Goal: Task Accomplishment & Management: Manage account settings

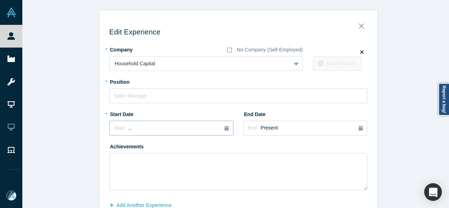
click at [166, 126] on div "Start: ..." at bounding box center [171, 128] width 115 height 8
click at [111, 148] on button "Previous Year" at bounding box center [112, 147] width 7 height 7
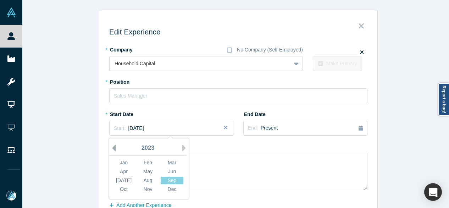
click at [111, 148] on button "Previous Year" at bounding box center [112, 147] width 7 height 7
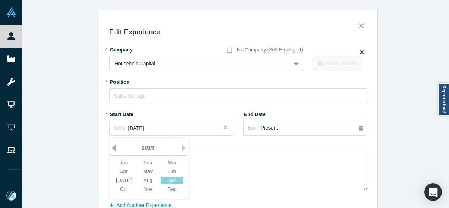
click at [111, 148] on button "Previous Year" at bounding box center [112, 147] width 7 height 7
click at [112, 148] on button "Previous Year" at bounding box center [112, 147] width 7 height 7
click at [144, 163] on div "Feb" at bounding box center [148, 162] width 23 height 7
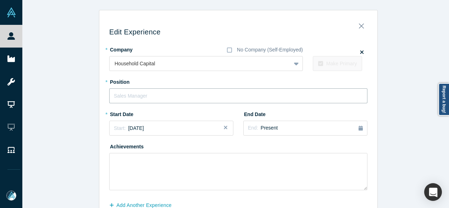
click at [146, 93] on input "text" at bounding box center [238, 95] width 258 height 15
paste input "CEO & Managing Director"
type input "CEO & Managing Director"
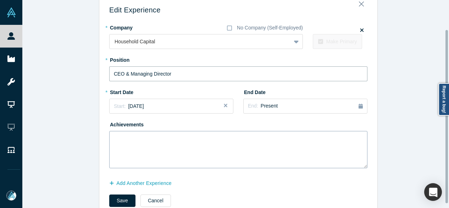
scroll to position [40, 0]
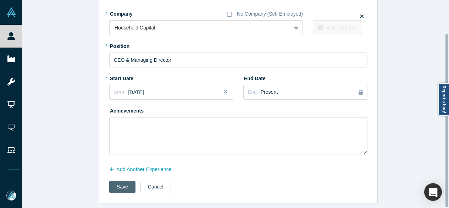
click at [124, 182] on button "Save" at bounding box center [122, 187] width 26 height 12
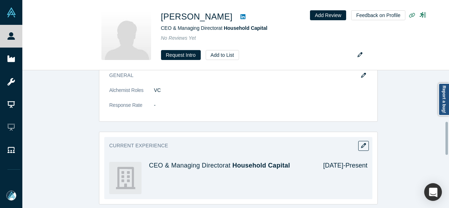
scroll to position [213, 0]
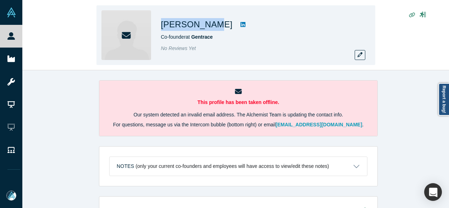
drag, startPoint x: 160, startPoint y: 24, endPoint x: 205, endPoint y: 27, distance: 45.1
click at [205, 27] on div "Daniel Liem Co-founder at Gentrace No Reviews Yet" at bounding box center [236, 35] width 279 height 60
copy h1 "[PERSON_NAME]"
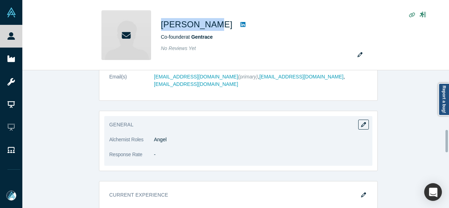
scroll to position [319, 0]
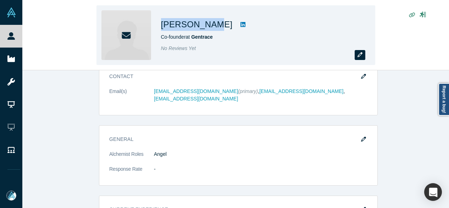
click at [360, 56] on icon "button" at bounding box center [360, 54] width 5 height 5
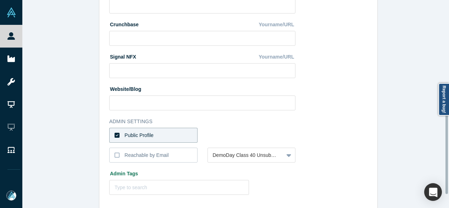
scroll to position [318, 0]
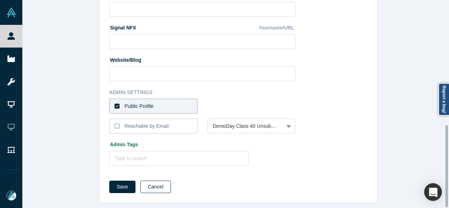
click at [157, 181] on button "Cancel" at bounding box center [156, 187] width 31 height 12
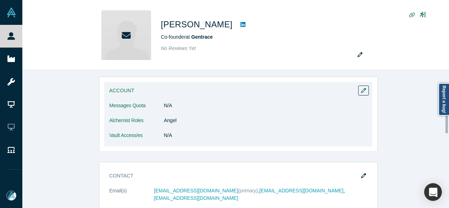
scroll to position [248, 0]
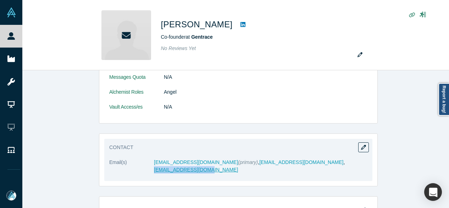
drag, startPoint x: 332, startPoint y: 162, endPoint x: 281, endPoint y: 162, distance: 50.4
click at [281, 162] on dd "danielcliem5@gmail.com (primary) , dcliem@sbcglobal.net , danielliem@gmail.com" at bounding box center [261, 166] width 214 height 15
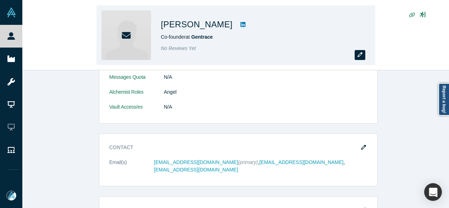
click at [359, 54] on icon "button" at bounding box center [360, 54] width 5 height 5
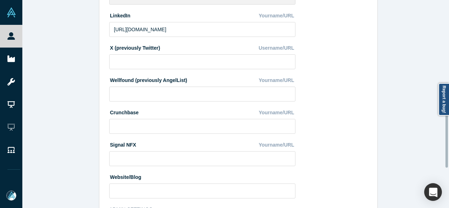
scroll to position [284, 0]
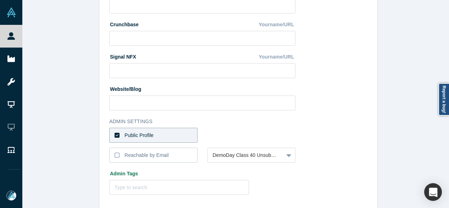
click at [162, 135] on label "Public Profile" at bounding box center [153, 135] width 88 height 15
click at [0, 0] on input "Public Profile" at bounding box center [0, 0] width 0 height 0
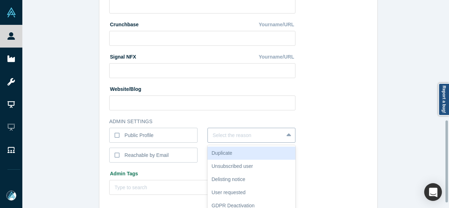
click at [221, 135] on div "6 results available. Use Up and Down to choose options, press Enter to select t…" at bounding box center [252, 135] width 88 height 15
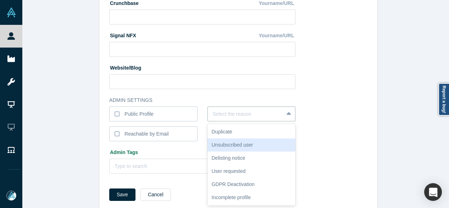
click at [230, 145] on div "Unsubscribed user" at bounding box center [252, 144] width 88 height 13
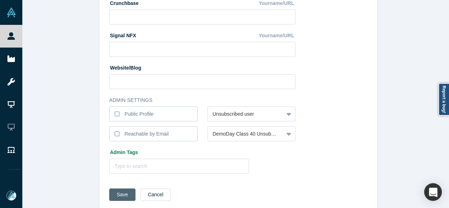
click at [112, 193] on button "Save" at bounding box center [122, 194] width 26 height 12
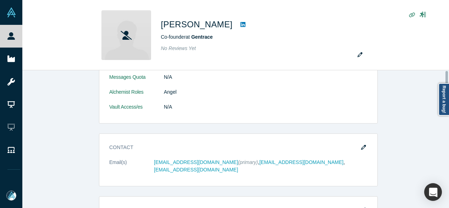
scroll to position [0, 0]
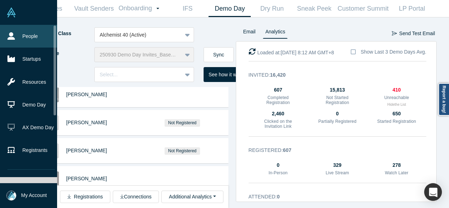
click at [34, 41] on link "People" at bounding box center [31, 36] width 62 height 23
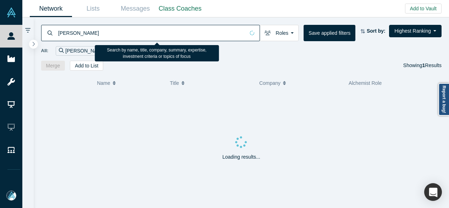
drag, startPoint x: 98, startPoint y: 36, endPoint x: 45, endPoint y: 36, distance: 52.5
click at [45, 36] on div "Justin Ernest" at bounding box center [150, 33] width 219 height 16
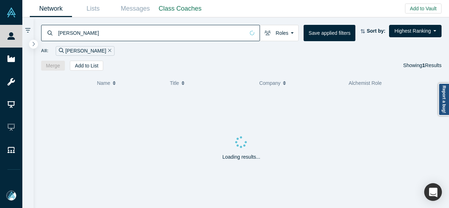
paste input "Edith Harbaugh"
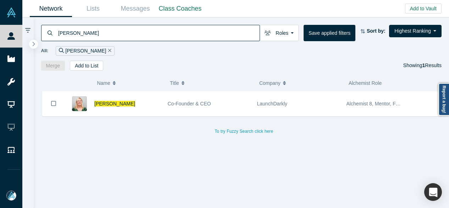
type input "Edith Harbaugh"
click at [437, 147] on div "Edith Harbaugh Co-Founder & CEO LaunchDarkly Alchemist 8, Mentor, Faculty To tr…" at bounding box center [244, 152] width 406 height 122
click at [148, 180] on div "Edith Harbaugh Co-Founder & CEO LaunchDarkly Alchemist 8, Mentor, Faculty To tr…" at bounding box center [244, 152] width 406 height 122
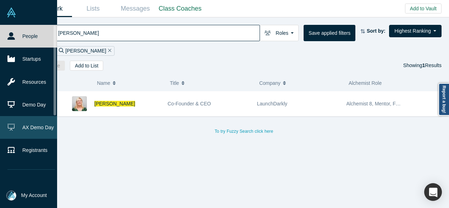
scroll to position [71, 0]
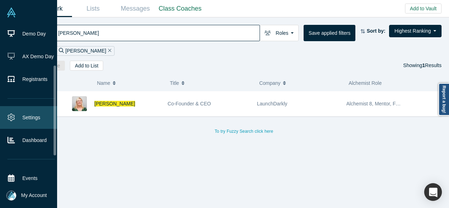
click at [26, 118] on link "Settings" at bounding box center [31, 117] width 62 height 23
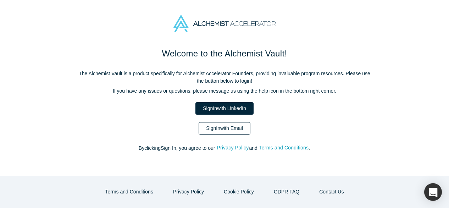
click at [222, 130] on link "Sign In with Email" at bounding box center [225, 128] width 52 height 12
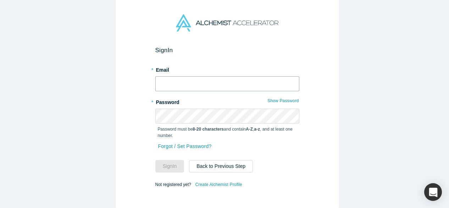
type input "[EMAIL_ADDRESS][DOMAIN_NAME]"
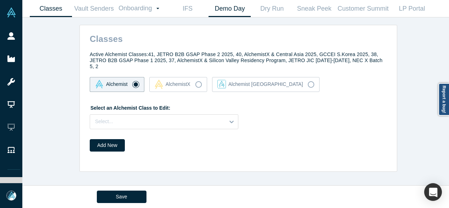
click at [221, 6] on link "Demo Day" at bounding box center [230, 8] width 42 height 17
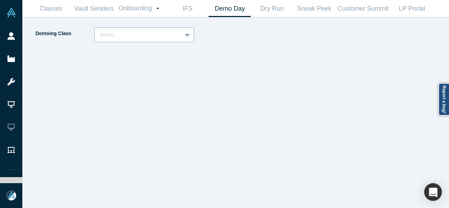
click at [166, 31] on div at bounding box center [138, 35] width 77 height 9
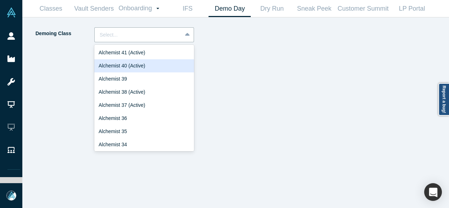
click at [124, 66] on div "Alchemist 40 (Active)" at bounding box center [144, 65] width 100 height 13
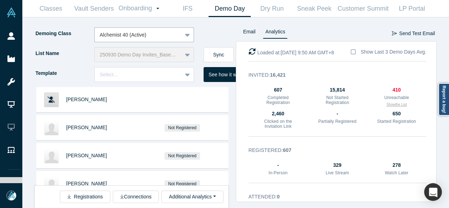
click at [392, 104] on button "Show the List" at bounding box center [397, 104] width 20 height 5
click at [150, 33] on div at bounding box center [138, 35] width 77 height 9
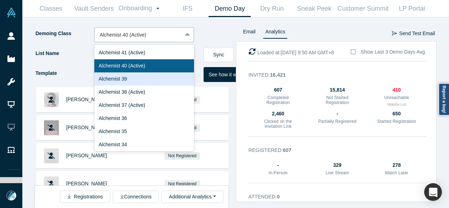
click at [133, 79] on div "Alchemist 39" at bounding box center [144, 78] width 100 height 13
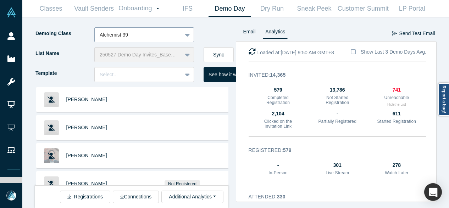
click at [153, 31] on div at bounding box center [138, 35] width 77 height 9
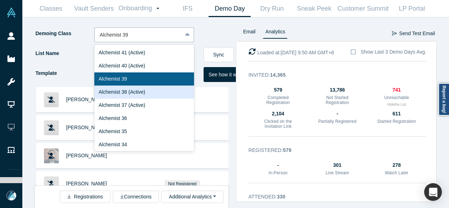
click at [124, 92] on div "Alchemist 38 (Active)" at bounding box center [144, 92] width 100 height 13
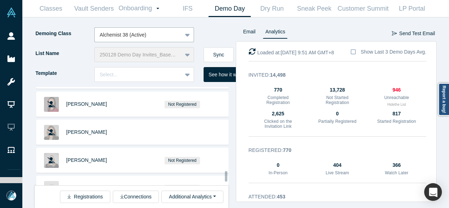
scroll to position [2137, 0]
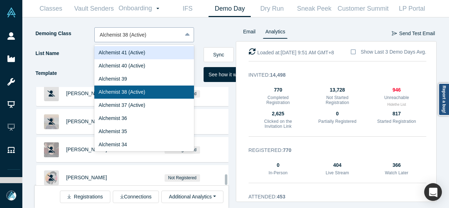
click at [136, 33] on div at bounding box center [138, 35] width 77 height 9
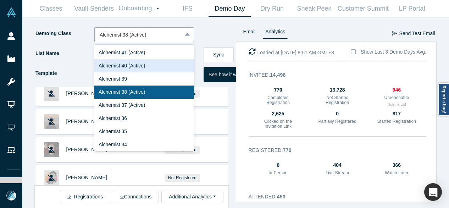
click at [130, 65] on div "Alchemist 40 (Active)" at bounding box center [144, 65] width 100 height 13
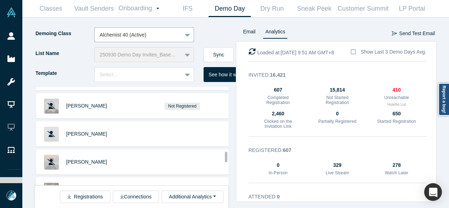
scroll to position [1214, 0]
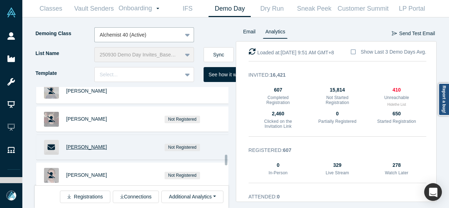
click at [90, 144] on span "[PERSON_NAME]" at bounding box center [86, 147] width 41 height 6
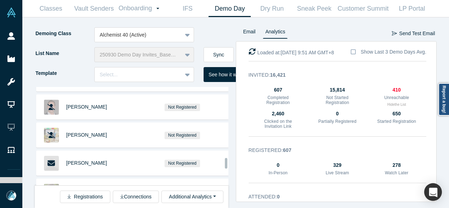
scroll to position [1285, 0]
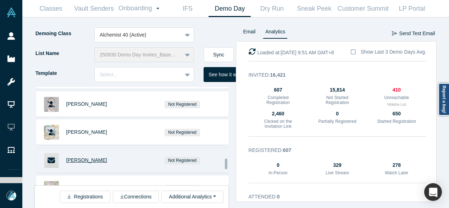
click at [85, 157] on span "Tom Freke" at bounding box center [86, 160] width 41 height 6
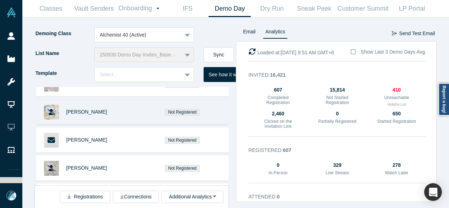
scroll to position [1356, 0]
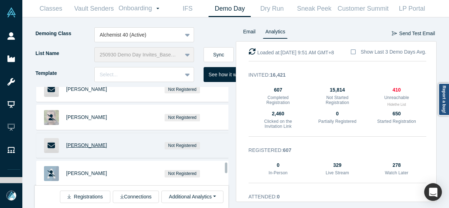
click at [89, 142] on span "[PERSON_NAME]" at bounding box center [86, 145] width 41 height 6
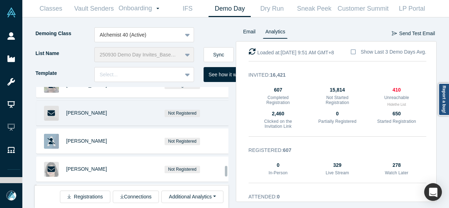
scroll to position [1427, 0]
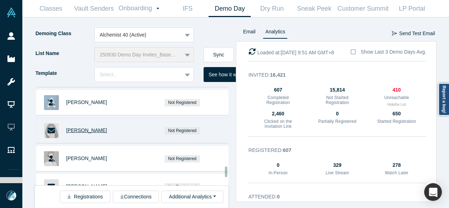
click at [84, 127] on span "[PERSON_NAME]" at bounding box center [86, 130] width 41 height 6
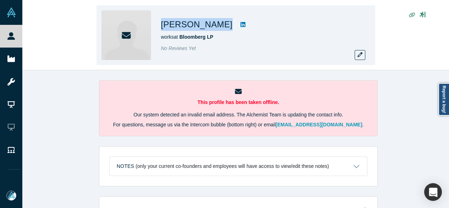
drag, startPoint x: 174, startPoint y: 28, endPoint x: 204, endPoint y: 28, distance: 29.5
click at [204, 28] on div "[PERSON_NAME] works at Bloomberg LP No Reviews Yet" at bounding box center [236, 35] width 279 height 60
copy div "[PERSON_NAME]"
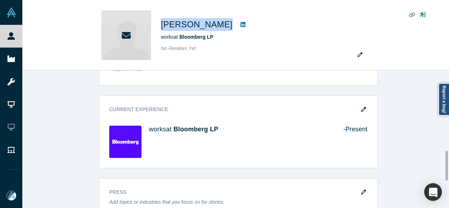
scroll to position [426, 0]
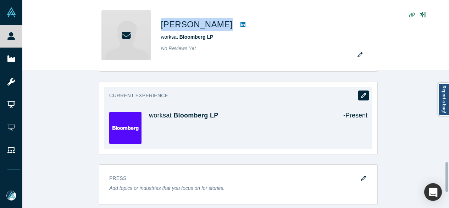
click at [363, 95] on icon "button" at bounding box center [363, 95] width 5 height 5
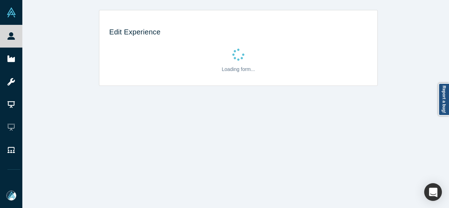
scroll to position [0, 0]
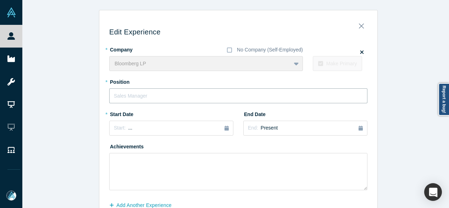
click at [138, 96] on input "text" at bounding box center [238, 95] width 258 height 15
paste input "Project Director - Knowledge Graph"
type input "Project Director - Knowledge Graph"
click at [122, 131] on div "Start: ..." at bounding box center [123, 128] width 18 height 8
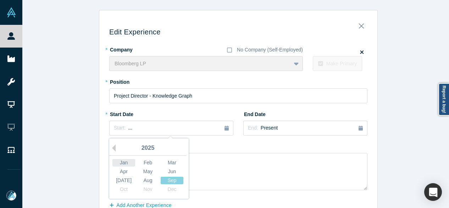
click at [114, 160] on div "Jan" at bounding box center [124, 162] width 23 height 7
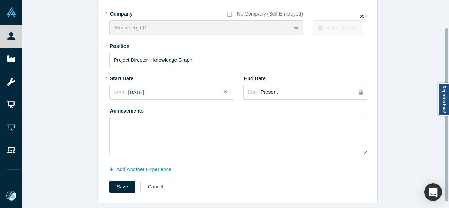
scroll to position [40, 0]
click at [118, 181] on button "Save" at bounding box center [122, 187] width 26 height 12
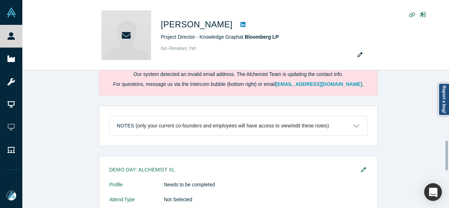
scroll to position [0, 0]
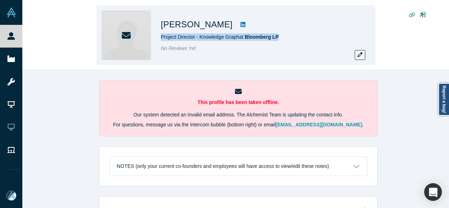
drag, startPoint x: 161, startPoint y: 40, endPoint x: 280, endPoint y: 38, distance: 118.9
click at [280, 38] on div "Project Director - Knowledge Graph at Bloomberg LP" at bounding box center [260, 36] width 199 height 7
copy span "Project Director - Knowledge Graph at Bloomberg LP"
click at [360, 56] on icon "button" at bounding box center [360, 54] width 5 height 5
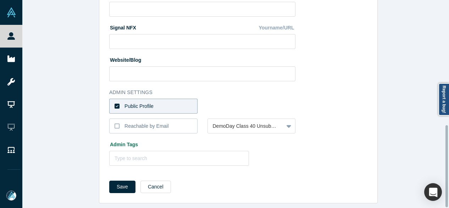
scroll to position [318, 0]
click at [167, 100] on label "Public Profile" at bounding box center [153, 106] width 88 height 15
click at [0, 0] on input "Public Profile" at bounding box center [0, 0] width 0 height 0
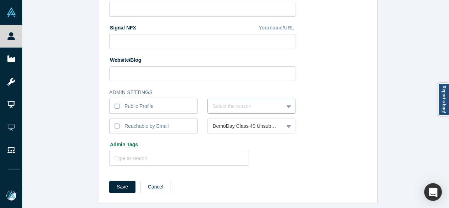
click at [226, 103] on div at bounding box center [246, 106] width 66 height 9
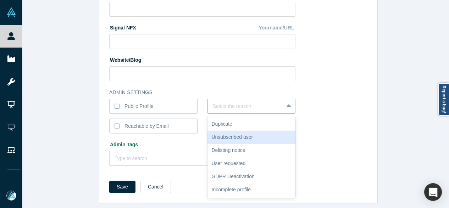
click at [223, 133] on div "Unsubscribed user" at bounding box center [252, 137] width 88 height 13
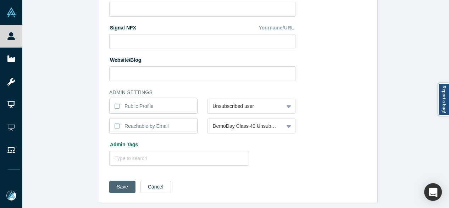
click at [120, 181] on button "Save" at bounding box center [122, 187] width 26 height 12
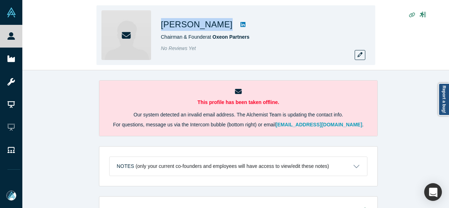
drag, startPoint x: 0, startPoint y: 0, endPoint x: 215, endPoint y: 27, distance: 216.8
click at [215, 27] on div "[PERSON_NAME] Chairman & Founder at Oxeon Partners No Reviews Yet" at bounding box center [236, 35] width 279 height 60
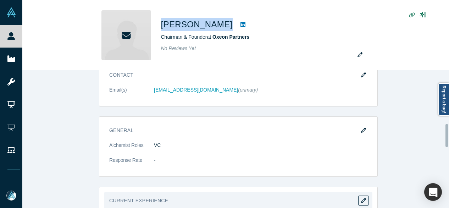
scroll to position [319, 0]
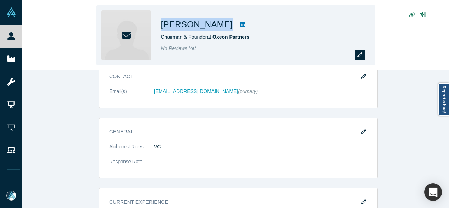
click at [359, 55] on icon "button" at bounding box center [360, 54] width 5 height 5
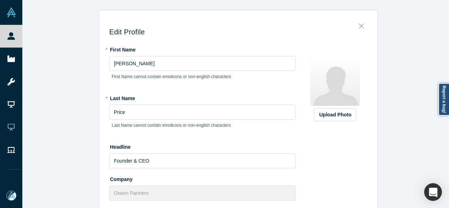
click at [359, 25] on icon "Close" at bounding box center [361, 26] width 5 height 8
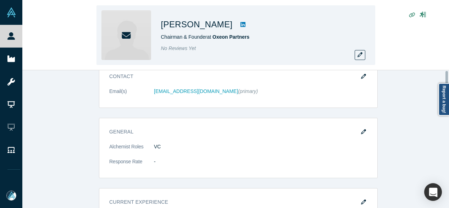
scroll to position [0, 0]
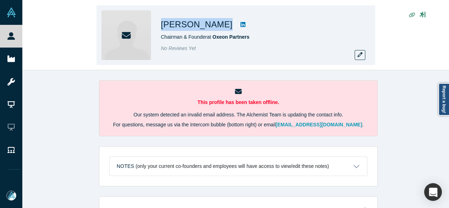
drag, startPoint x: 158, startPoint y: 27, endPoint x: 206, endPoint y: 28, distance: 47.9
click at [206, 28] on div "[PERSON_NAME] Chairman & Founder at Oxeon Partners No Reviews Yet" at bounding box center [236, 35] width 279 height 60
copy div "[PERSON_NAME]"
click at [357, 57] on button "button" at bounding box center [360, 55] width 11 height 10
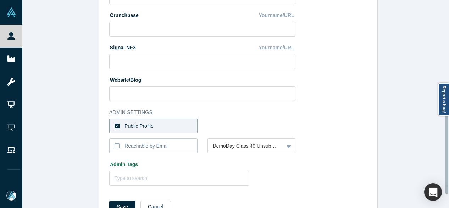
scroll to position [318, 0]
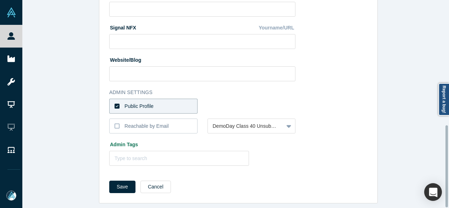
click at [149, 103] on div "Public Profile" at bounding box center [139, 106] width 29 height 7
click at [0, 0] on input "Public Profile" at bounding box center [0, 0] width 0 height 0
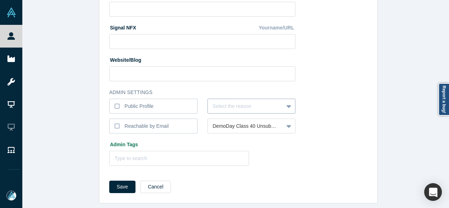
click at [216, 102] on div at bounding box center [246, 106] width 66 height 9
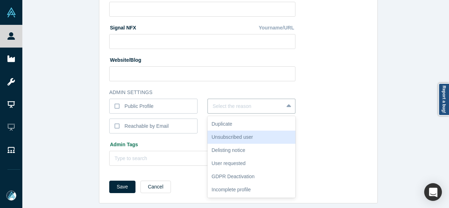
click at [237, 131] on div "Unsubscribed user" at bounding box center [252, 137] width 88 height 13
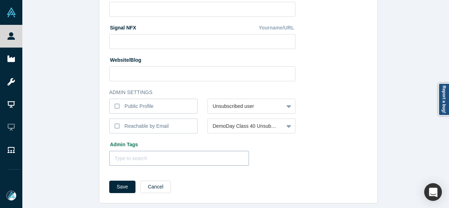
drag, startPoint x: 121, startPoint y: 183, endPoint x: 121, endPoint y: 159, distance: 24.1
click at [121, 181] on button "Save" at bounding box center [122, 187] width 26 height 12
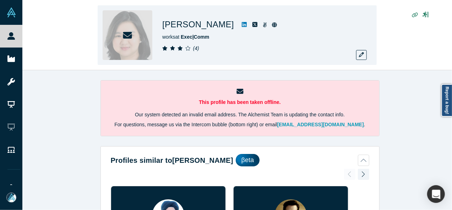
drag, startPoint x: 163, startPoint y: 25, endPoint x: 220, endPoint y: 29, distance: 57.3
click at [220, 29] on h1 "[PERSON_NAME]" at bounding box center [198, 24] width 72 height 13
copy h1 "[PERSON_NAME]"
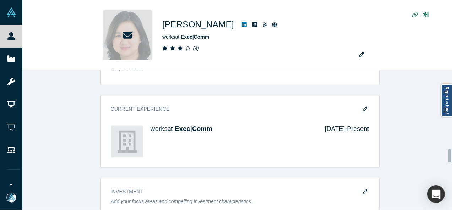
scroll to position [816, 0]
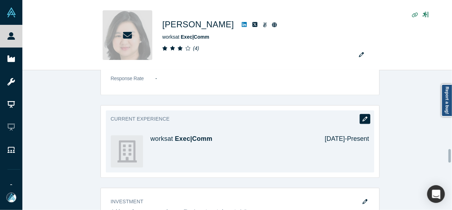
click at [362, 118] on icon "button" at bounding box center [364, 118] width 5 height 5
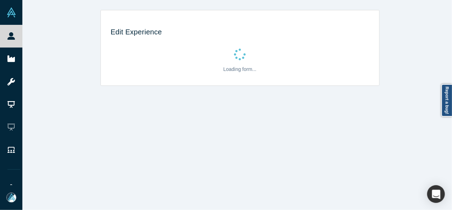
scroll to position [0, 0]
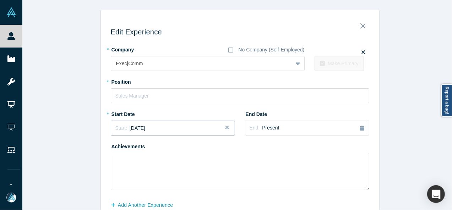
click at [160, 132] on div "Start: [DATE]" at bounding box center [172, 128] width 115 height 7
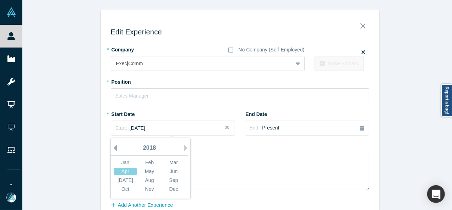
click at [113, 149] on button "Previous Year" at bounding box center [113, 147] width 7 height 7
click at [112, 149] on button "Previous Year" at bounding box center [113, 147] width 7 height 7
click at [170, 170] on div "Jun" at bounding box center [173, 171] width 23 height 7
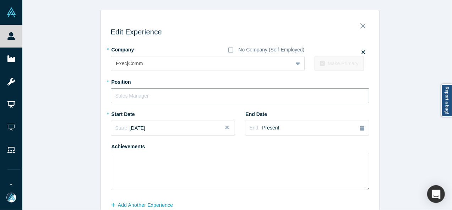
click at [153, 98] on input "text" at bounding box center [240, 95] width 258 height 15
paste input "Director"
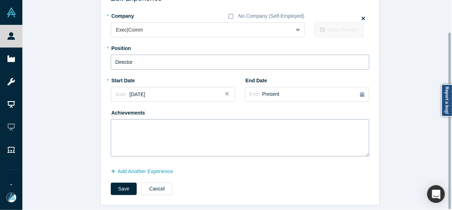
scroll to position [38, 0]
type input "Director"
click at [124, 186] on button "Save" at bounding box center [124, 189] width 26 height 12
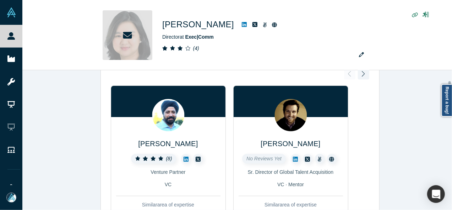
scroll to position [106, 0]
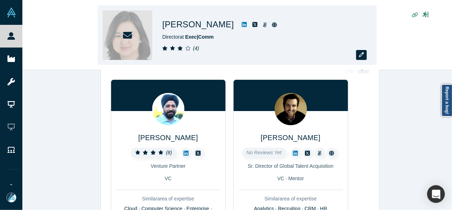
click at [363, 55] on icon "button" at bounding box center [361, 54] width 5 height 5
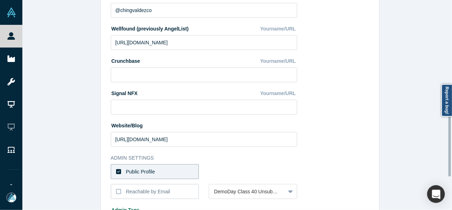
scroll to position [248, 0]
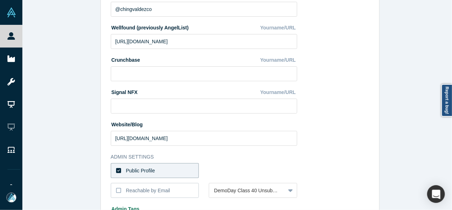
click at [169, 173] on label "Public Profile" at bounding box center [155, 170] width 88 height 15
click at [0, 0] on input "Public Profile" at bounding box center [0, 0] width 0 height 0
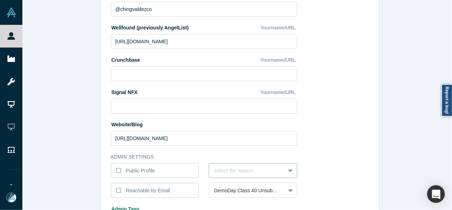
click at [216, 169] on div "Select the reason" at bounding box center [253, 170] width 88 height 15
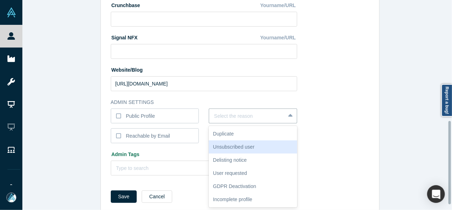
click at [221, 148] on div "Unsubscribed user" at bounding box center [253, 147] width 88 height 13
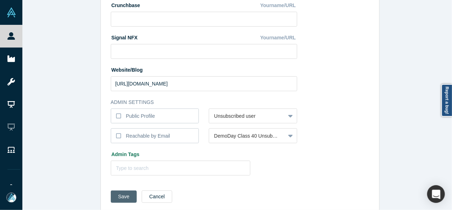
click at [120, 194] on button "Save" at bounding box center [124, 197] width 26 height 12
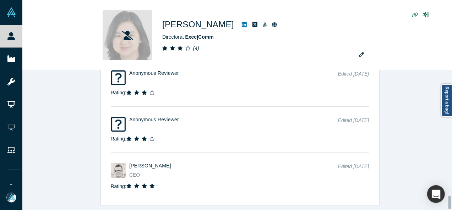
scroll to position [1304, 0]
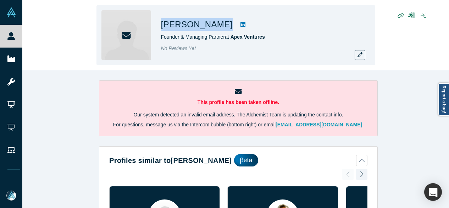
drag, startPoint x: 160, startPoint y: 28, endPoint x: 222, endPoint y: 25, distance: 62.2
click at [222, 25] on div "Andreas Riegler Founder & Managing Partner at Apex Ventures No Reviews Yet" at bounding box center [236, 35] width 279 height 60
copy div "[PERSON_NAME]"
click at [356, 56] on button "button" at bounding box center [360, 55] width 11 height 10
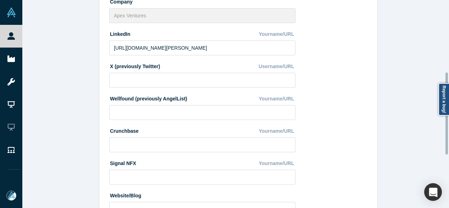
scroll to position [318, 0]
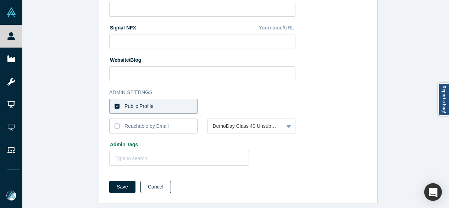
click at [163, 182] on button "Cancel" at bounding box center [156, 187] width 31 height 12
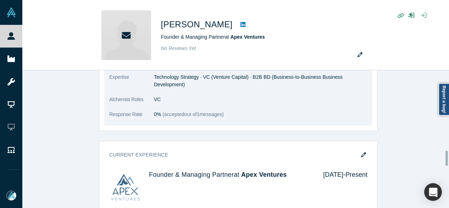
scroll to position [781, 0]
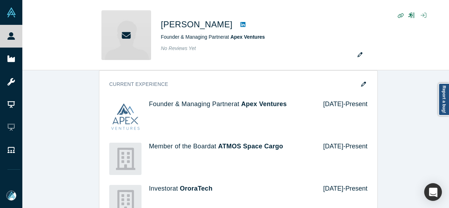
click at [420, 163] on div "Demo Day: Alchemist XL Profile Needs to be completed Attend Type Not Selected E…" at bounding box center [238, 121] width 432 height 889
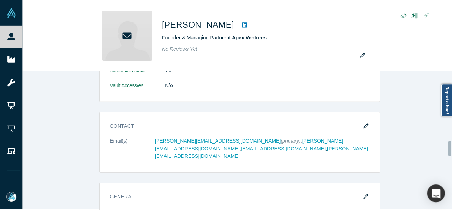
scroll to position [634, 0]
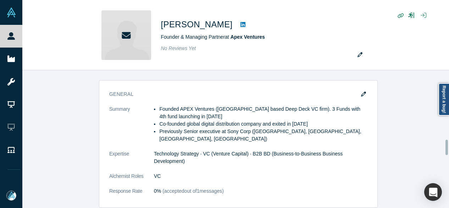
click at [447, 147] on div at bounding box center [448, 139] width 2 height 136
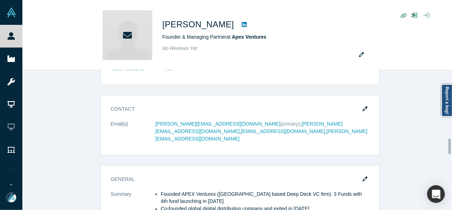
scroll to position [527, 0]
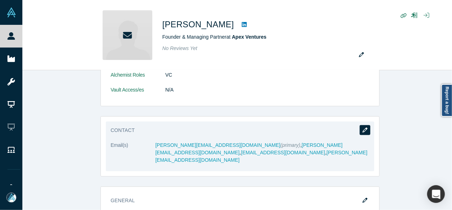
click at [362, 128] on icon "button" at bounding box center [364, 130] width 5 height 5
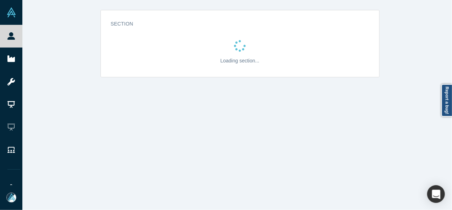
scroll to position [0, 0]
select select "US"
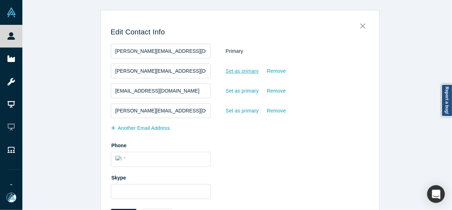
click at [229, 71] on div "Set as primary" at bounding box center [242, 71] width 34 height 12
click at [0, 0] on input "Set as primary" at bounding box center [0, 0] width 0 height 0
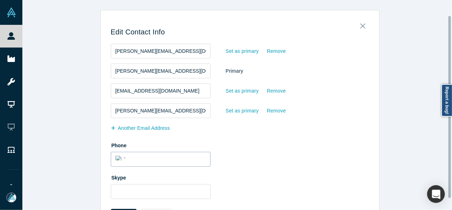
scroll to position [31, 0]
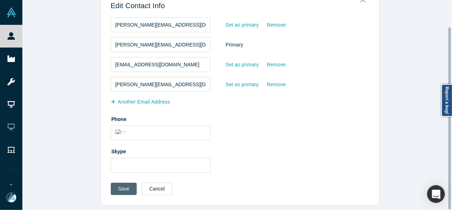
click at [120, 187] on button "Save" at bounding box center [124, 189] width 26 height 12
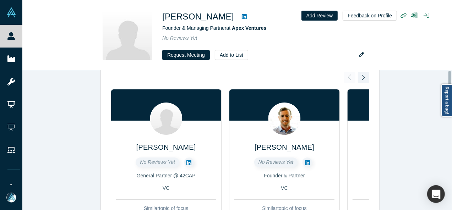
scroll to position [0, 0]
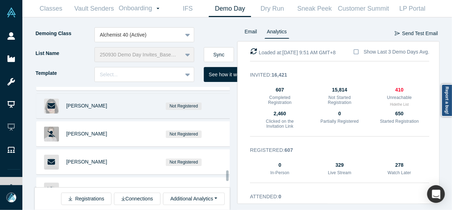
scroll to position [1463, 0]
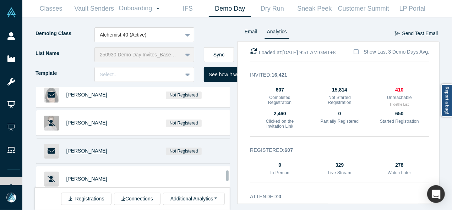
click at [86, 148] on span "[PERSON_NAME]" at bounding box center [86, 151] width 41 height 6
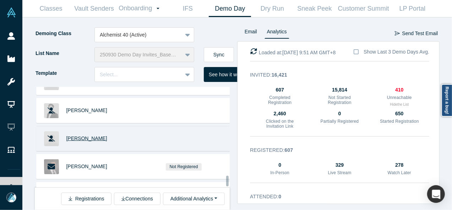
scroll to position [1569, 0]
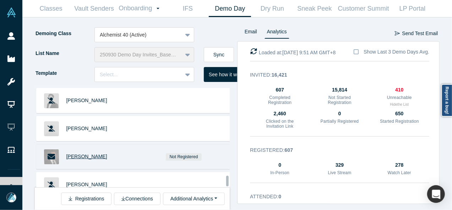
click at [83, 154] on span "[PERSON_NAME]" at bounding box center [86, 157] width 41 height 6
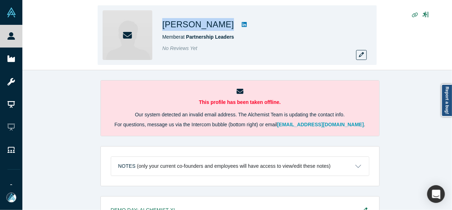
drag, startPoint x: 208, startPoint y: 29, endPoint x: 219, endPoint y: 28, distance: 10.7
click at [219, 28] on div "[PERSON_NAME] Member at Partnership Leaders No Reviews Yet" at bounding box center [237, 35] width 279 height 60
